Goal: Find specific page/section: Find specific page/section

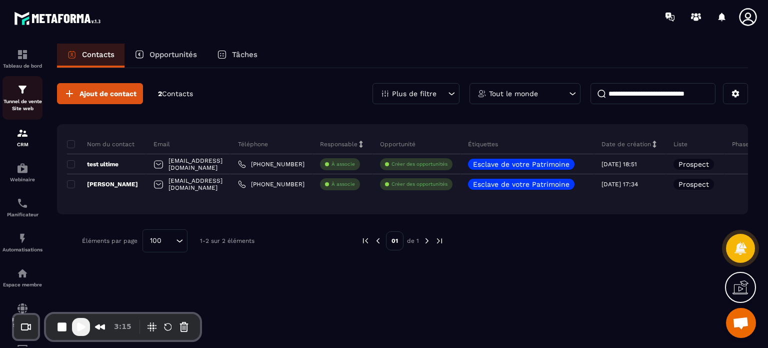
click at [31, 99] on p "Tunnel de vente Site web" at bounding box center [23, 105] width 40 height 14
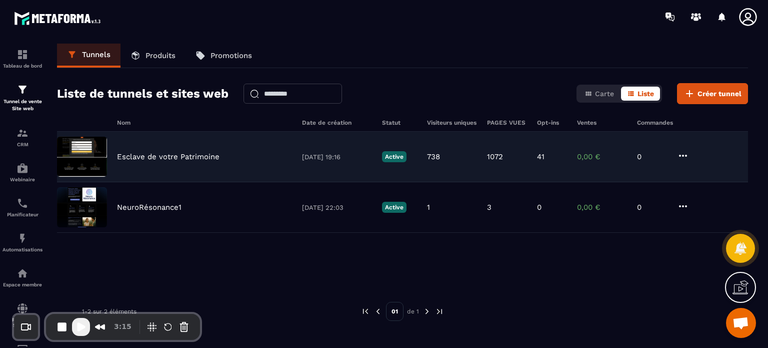
click at [151, 158] on p "Esclave de votre Patrimoine" at bounding box center [168, 156] width 103 height 9
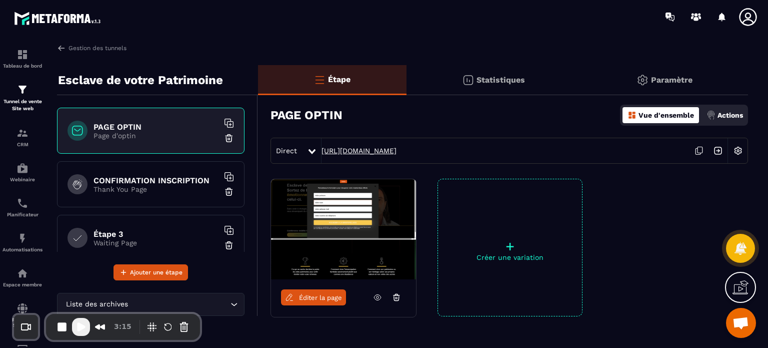
click at [397, 151] on link "https://vip.metaforma.io/inscription-conference" at bounding box center [359, 151] width 75 height 8
click at [27, 90] on img at bounding box center [23, 90] width 12 height 12
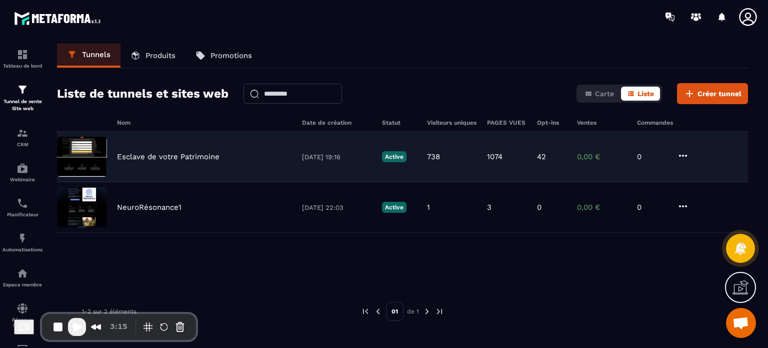
click at [174, 153] on p "Esclave de votre Patrimoine" at bounding box center [168, 156] width 103 height 9
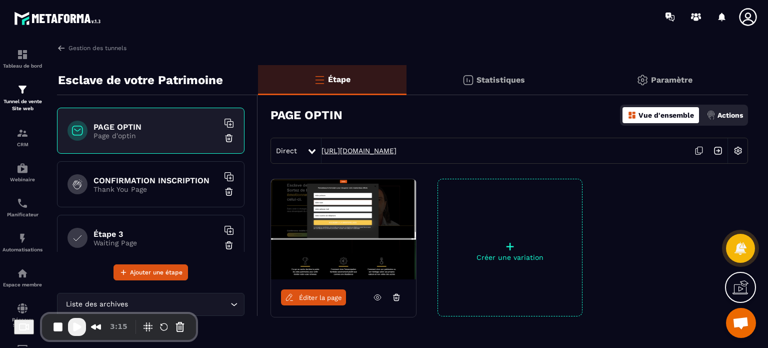
click at [365, 148] on link "https://vip.metaforma.io/inscription-conference" at bounding box center [359, 151] width 75 height 8
